Goal: Information Seeking & Learning: Find specific fact

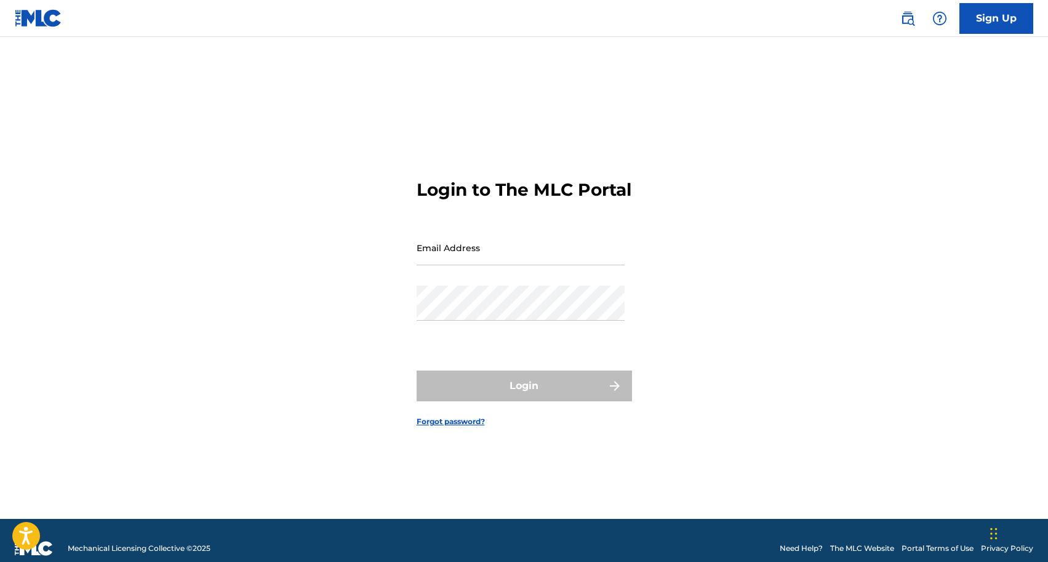
click at [547, 258] on input "Email Address" at bounding box center [521, 247] width 208 height 35
type input "[EMAIL_ADDRESS][DOMAIN_NAME]"
click at [542, 265] on input "[EMAIL_ADDRESS][DOMAIN_NAME]" at bounding box center [521, 247] width 208 height 35
click at [552, 265] on input "[EMAIL_ADDRESS][DOMAIN_NAME]" at bounding box center [521, 247] width 208 height 35
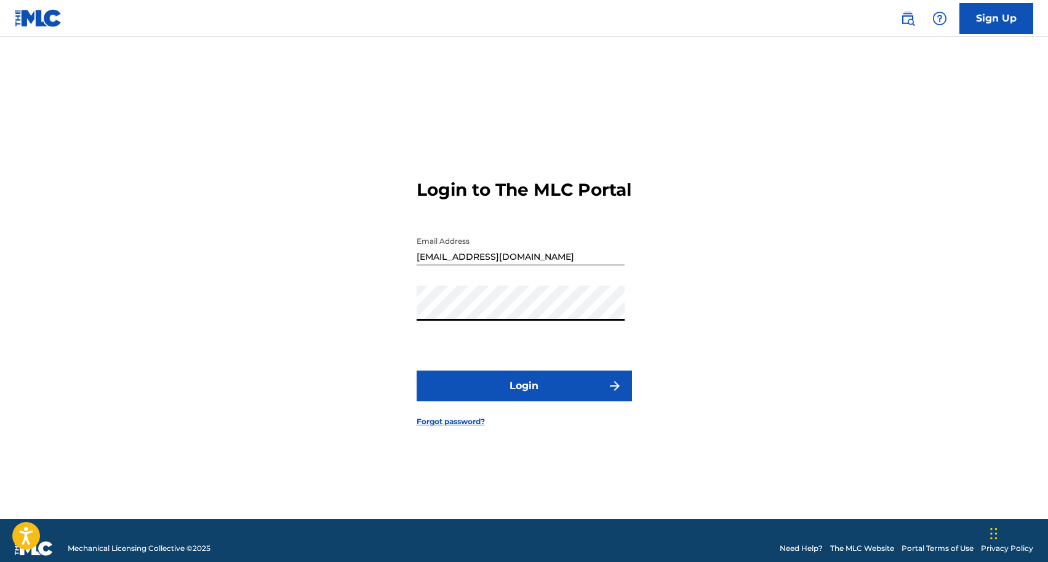
click at [512, 398] on button "Login" at bounding box center [524, 386] width 215 height 31
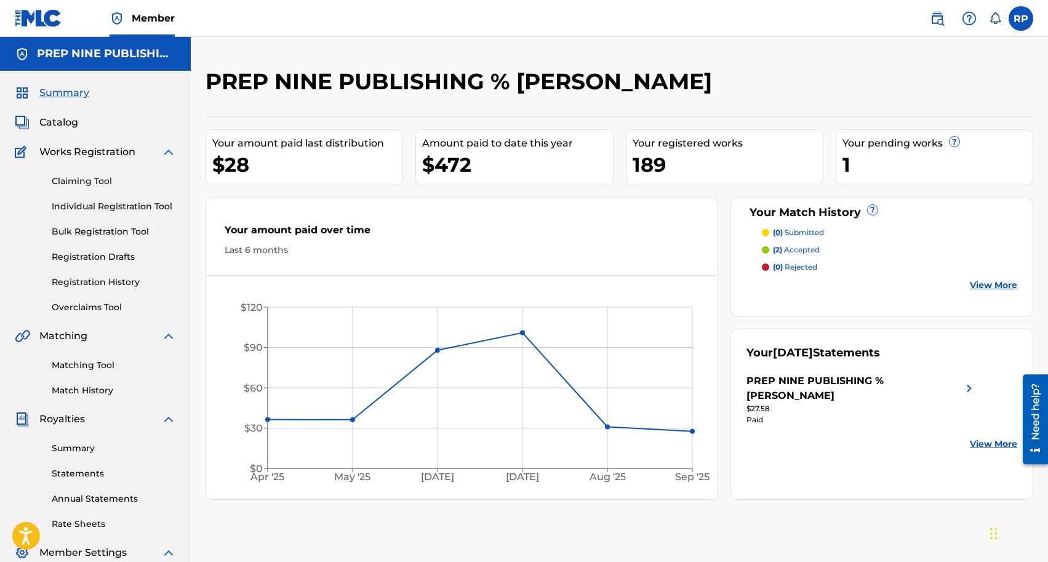
click at [938, 18] on img at bounding box center [937, 18] width 15 height 15
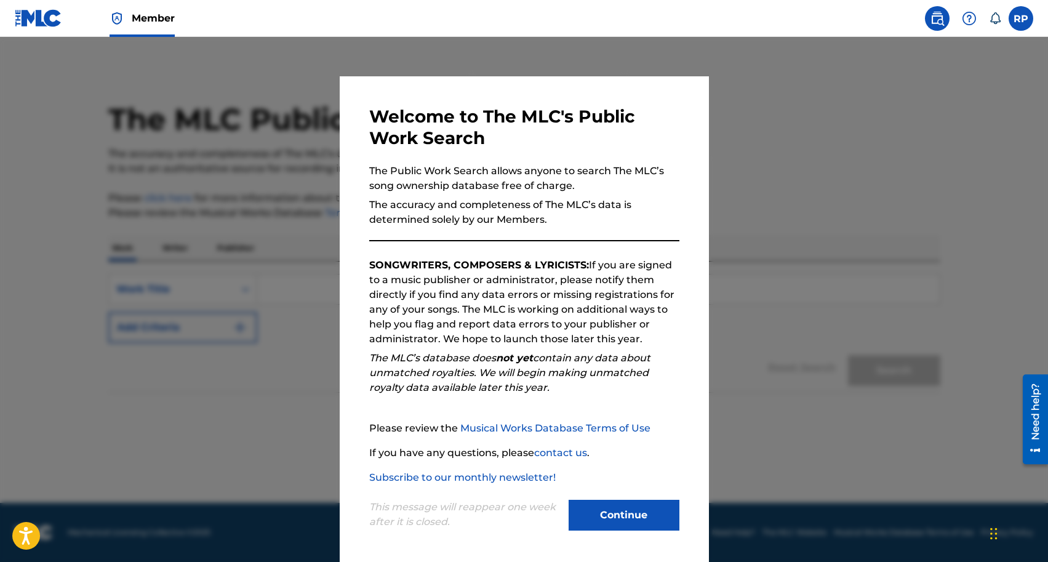
click at [619, 518] on button "Continue" at bounding box center [624, 515] width 111 height 31
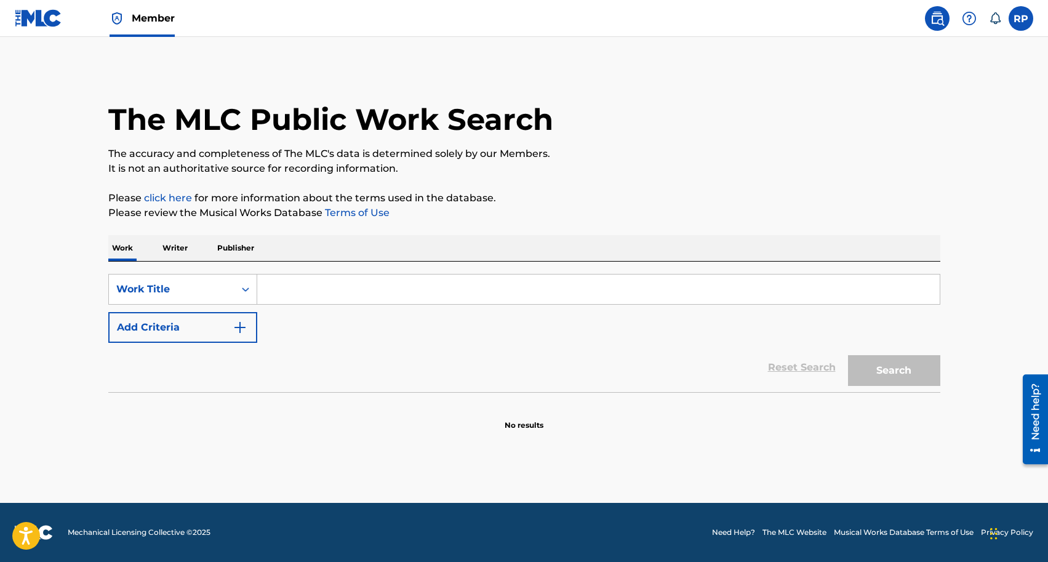
click at [319, 289] on input "Search Form" at bounding box center [598, 290] width 683 height 30
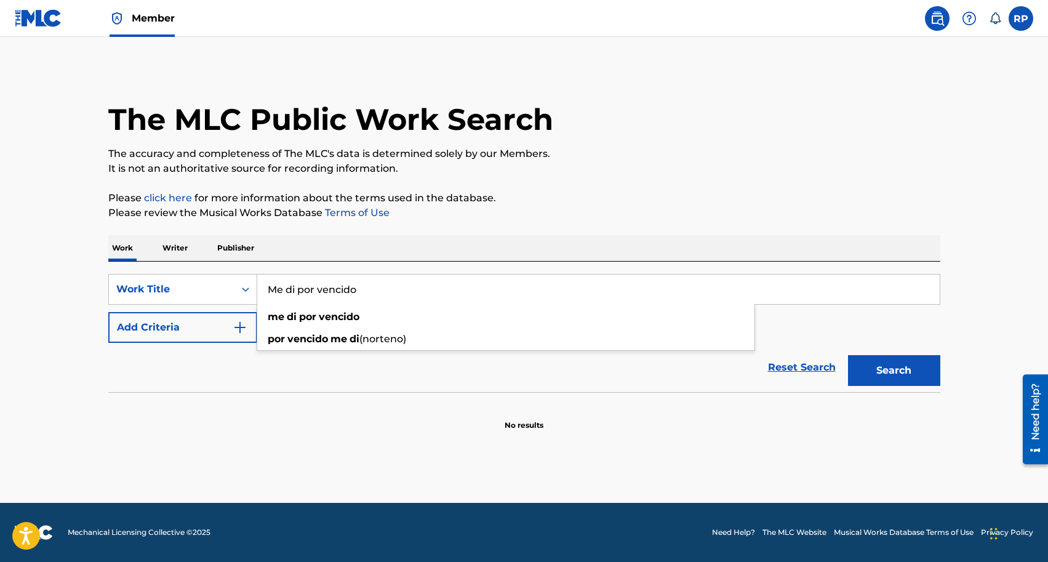
type input "Me di por vencido"
click at [856, 370] on button "Search" at bounding box center [894, 370] width 92 height 31
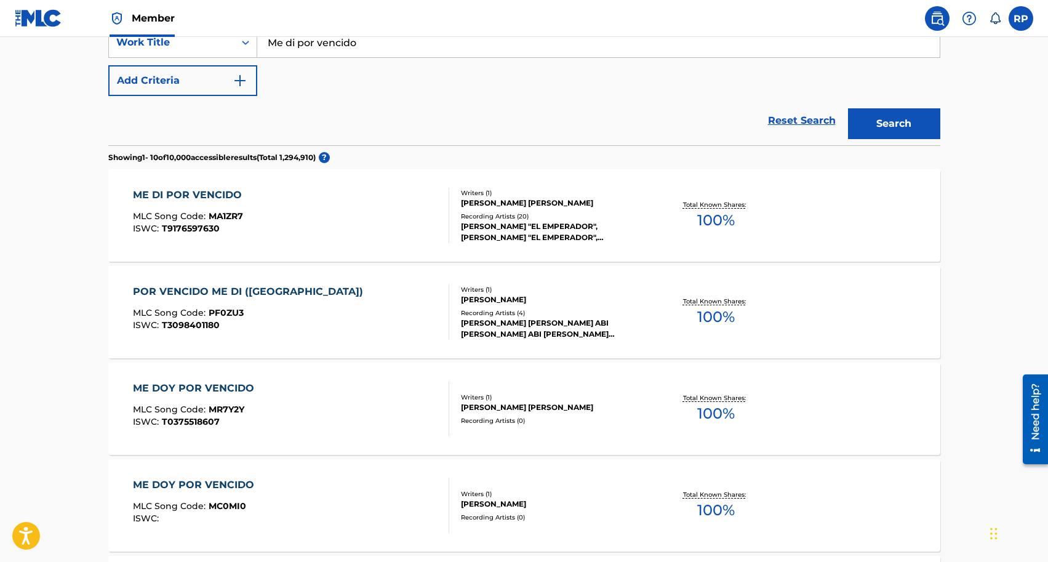
scroll to position [271, 0]
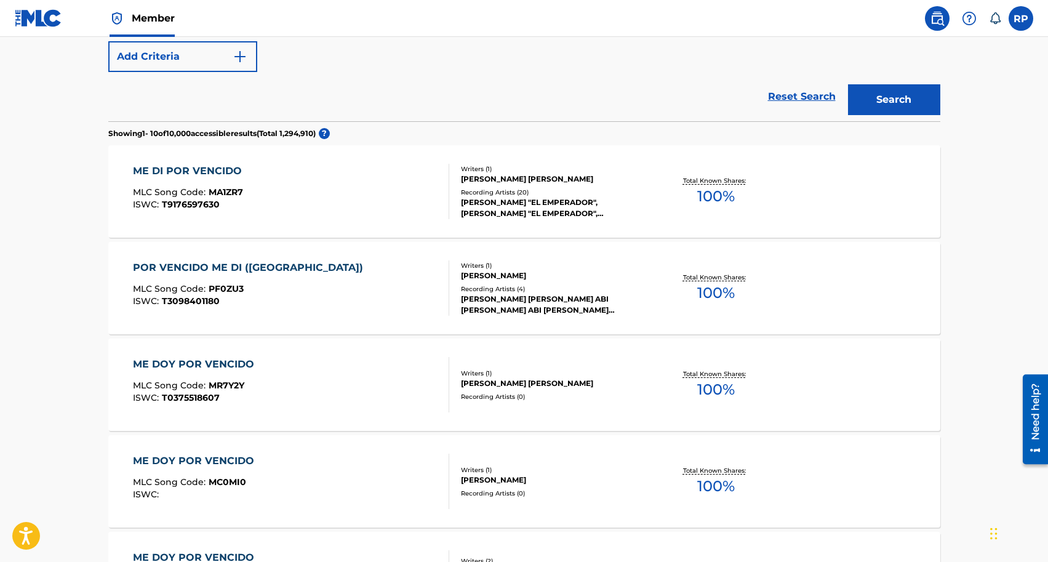
click at [651, 74] on div "Reset Search Search" at bounding box center [524, 96] width 832 height 49
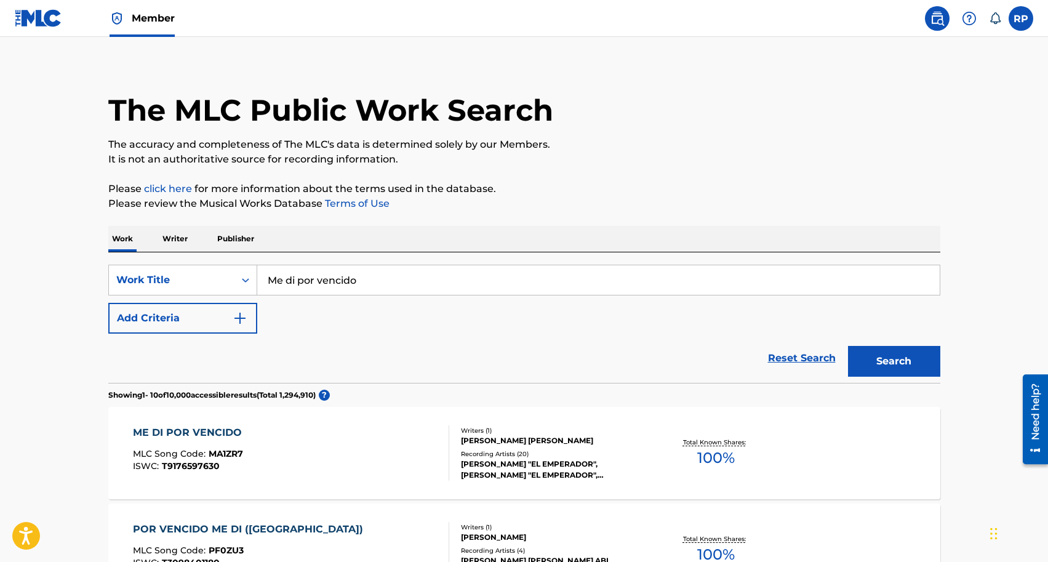
scroll to position [0, 0]
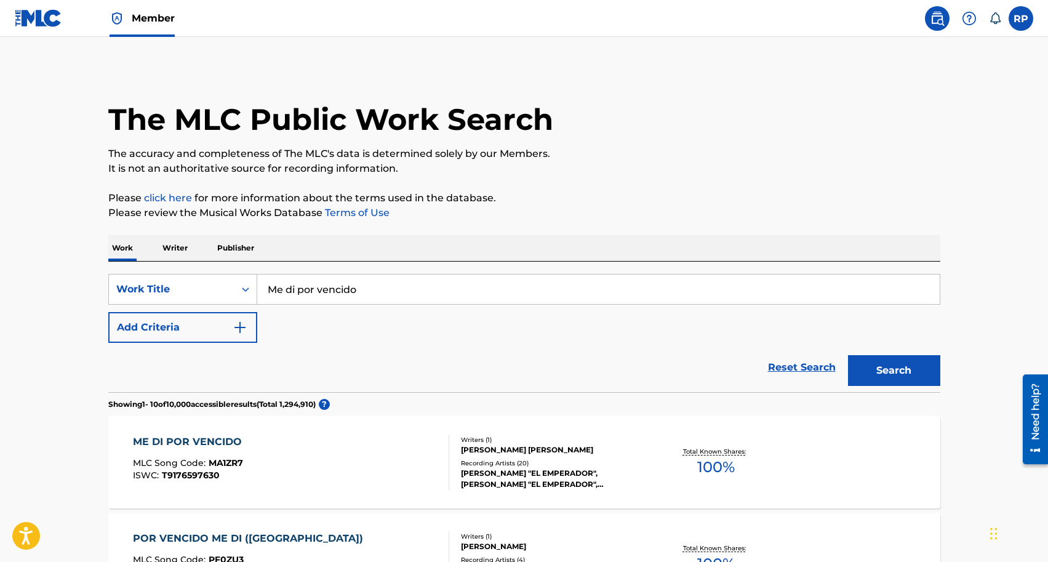
click at [239, 327] on img "Search Form" at bounding box center [240, 327] width 15 height 15
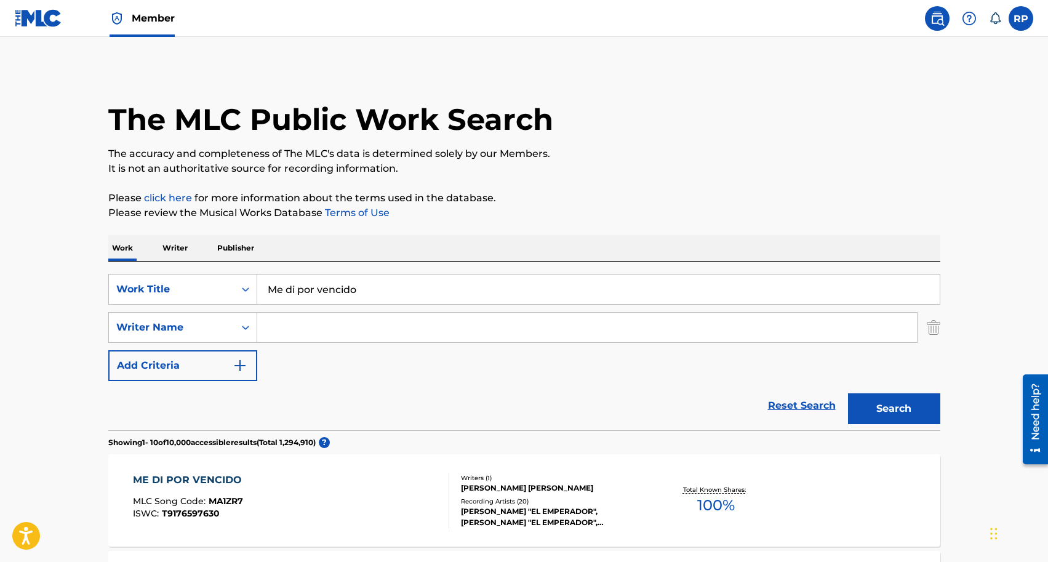
click at [290, 325] on input "Search Form" at bounding box center [587, 328] width 660 height 30
type input "[PERSON_NAME]"
click at [903, 408] on button "Search" at bounding box center [894, 408] width 92 height 31
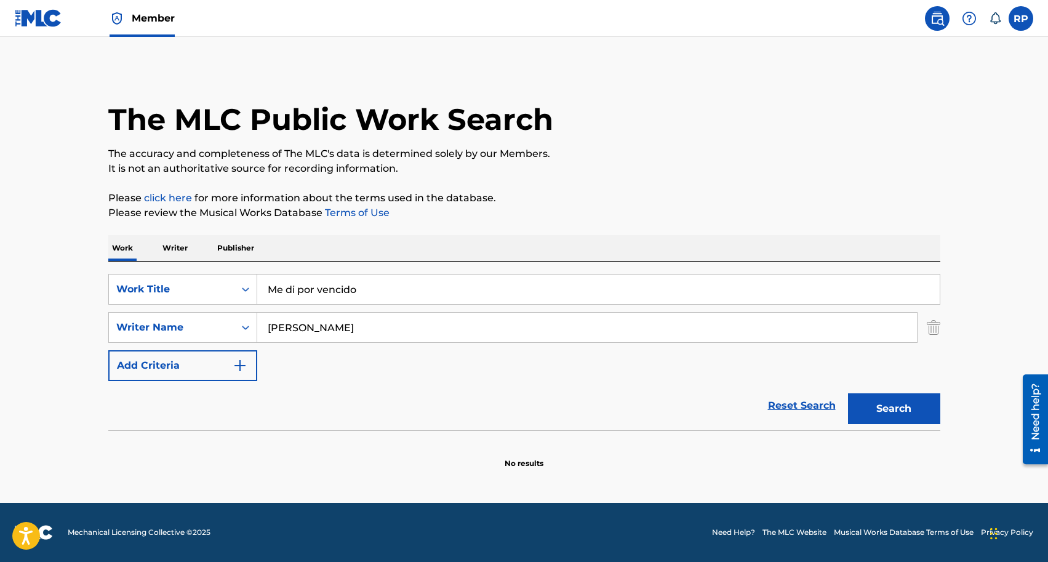
click at [360, 291] on input "Me di por vencido" at bounding box center [598, 290] width 683 height 30
type input "M"
click at [396, 334] on input "[PERSON_NAME]" at bounding box center [587, 328] width 660 height 30
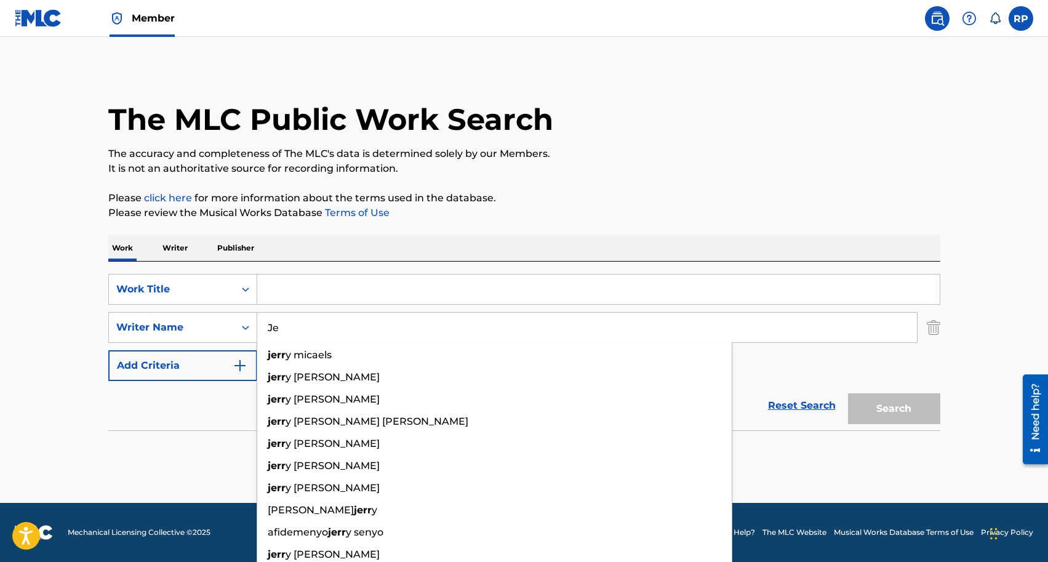
type input "J"
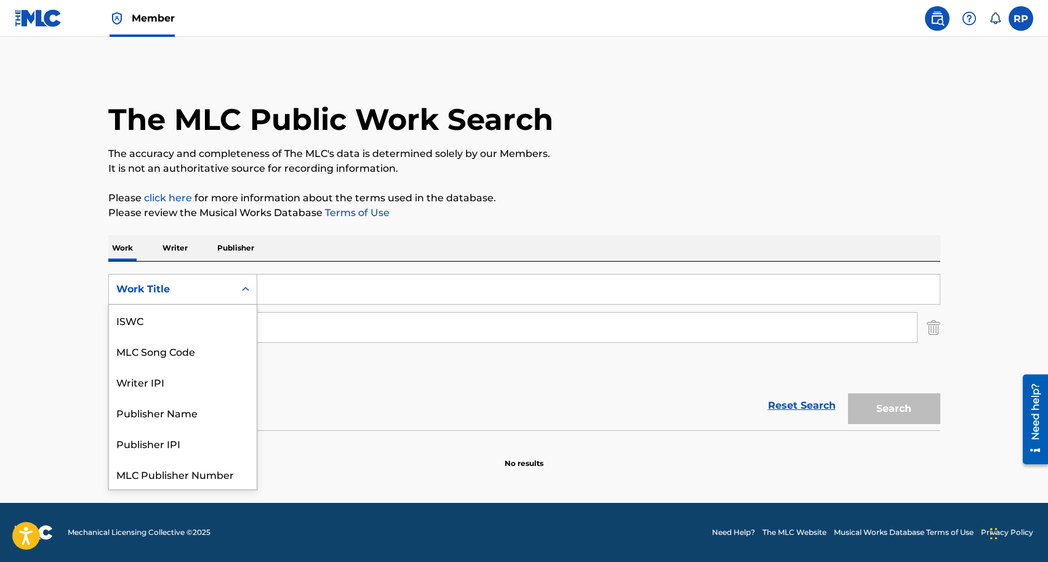
click at [247, 289] on icon "Search Form" at bounding box center [245, 289] width 7 height 4
click at [147, 355] on div "Writer IPI" at bounding box center [183, 351] width 148 height 31
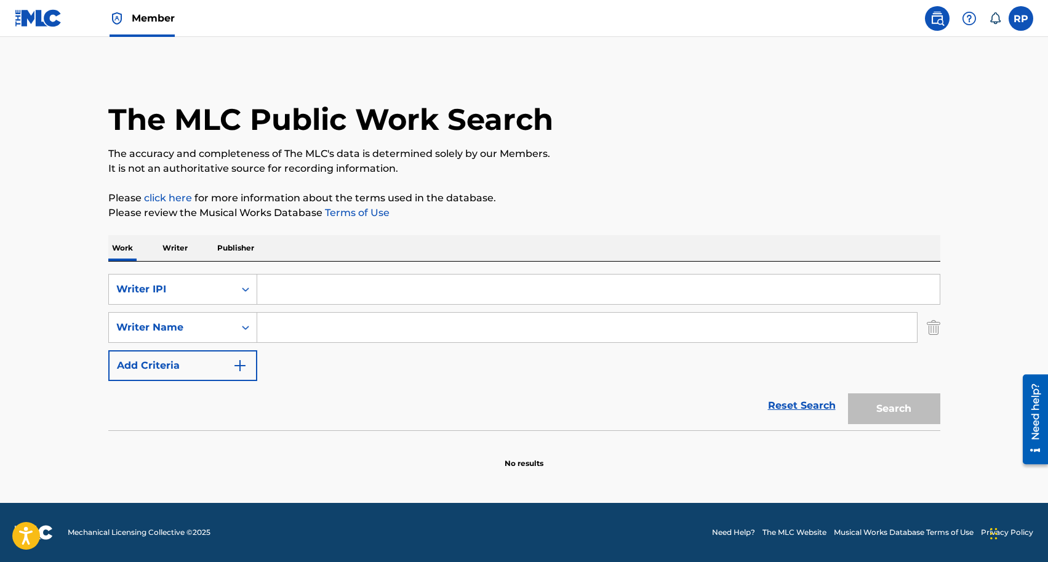
click at [275, 292] on input "Search Form" at bounding box center [598, 290] width 683 height 30
click at [885, 407] on button "Search" at bounding box center [894, 408] width 92 height 31
click at [335, 292] on input "[PERSON_NAME]" at bounding box center [598, 290] width 683 height 30
type input "T"
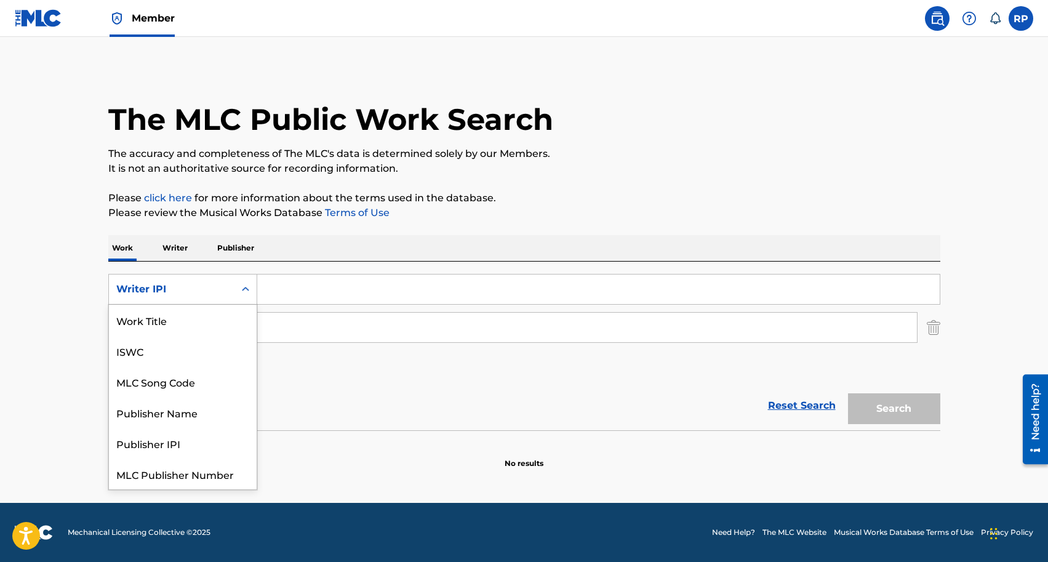
click at [246, 290] on icon "Search Form" at bounding box center [245, 289] width 12 height 12
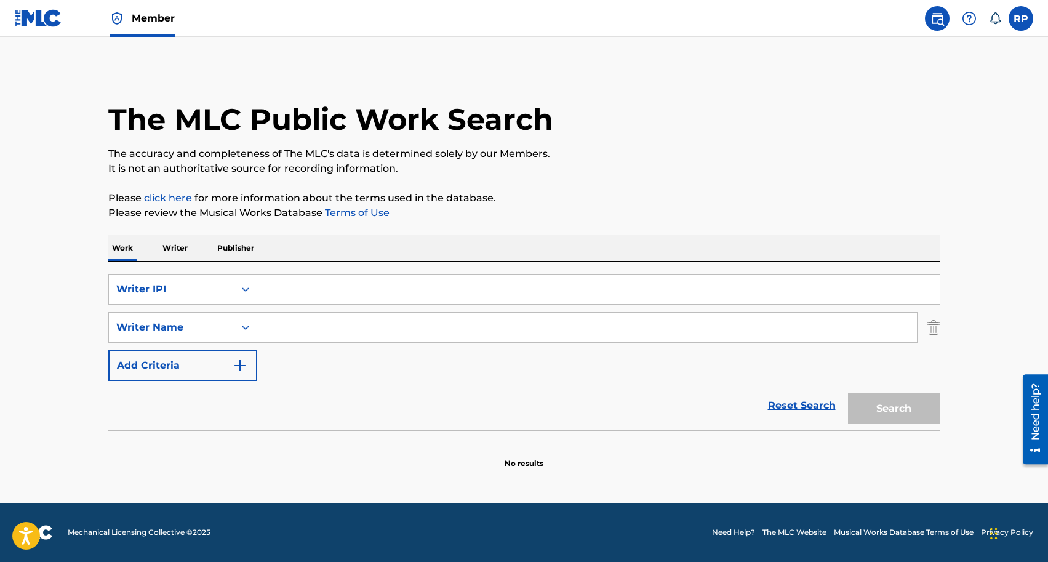
click at [295, 318] on input "Search Form" at bounding box center [587, 328] width 660 height 30
type input "[PERSON_NAME]"
click at [324, 289] on input "Search Form" at bounding box center [598, 290] width 683 height 30
type input "Me di por vencido"
click at [897, 409] on button "Search" at bounding box center [894, 408] width 92 height 31
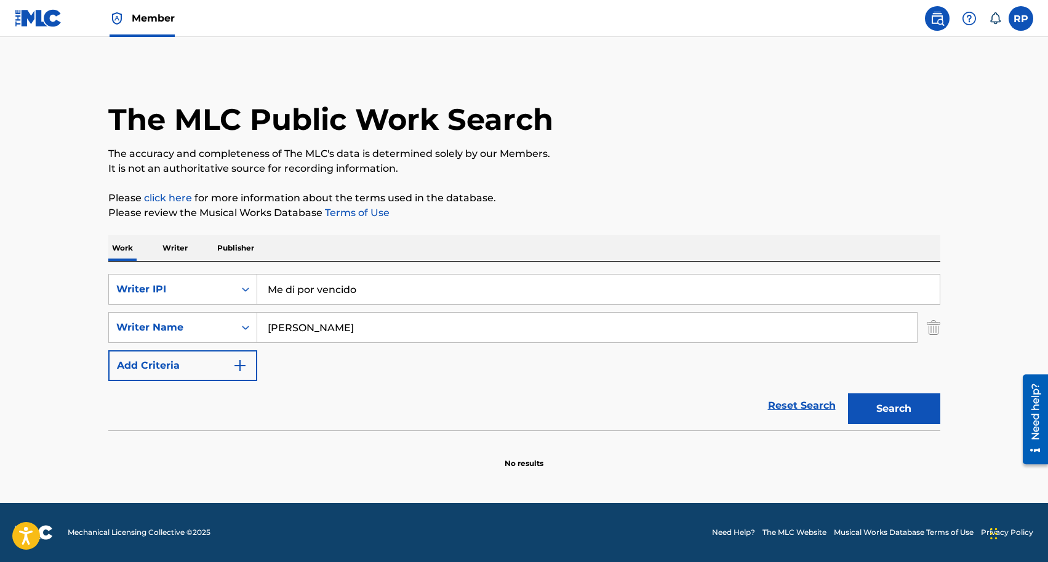
click at [937, 21] on img at bounding box center [937, 18] width 15 height 15
click at [1024, 20] on label at bounding box center [1021, 18] width 25 height 25
click at [1021, 18] on input "RP [PERSON_NAME] [EMAIL_ADDRESS][DOMAIN_NAME] Notification Preferences Profile …" at bounding box center [1021, 18] width 0 height 0
click at [907, 174] on p "Log out" at bounding box center [902, 174] width 29 height 11
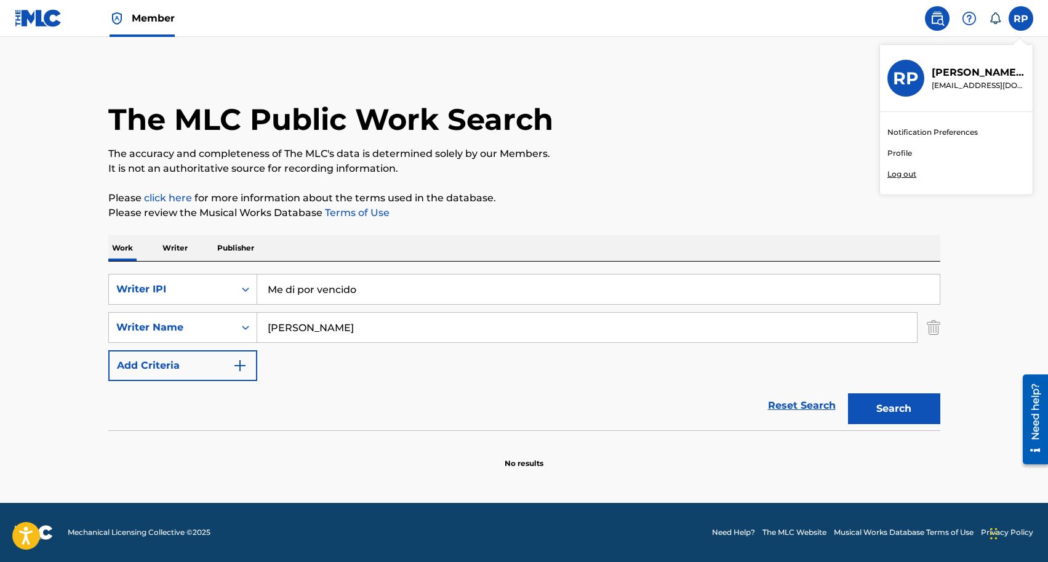
click at [1021, 18] on input "RP [PERSON_NAME] [EMAIL_ADDRESS][DOMAIN_NAME] Notification Preferences Profile …" at bounding box center [1021, 18] width 0 height 0
